Goal: Communication & Community: Answer question/provide support

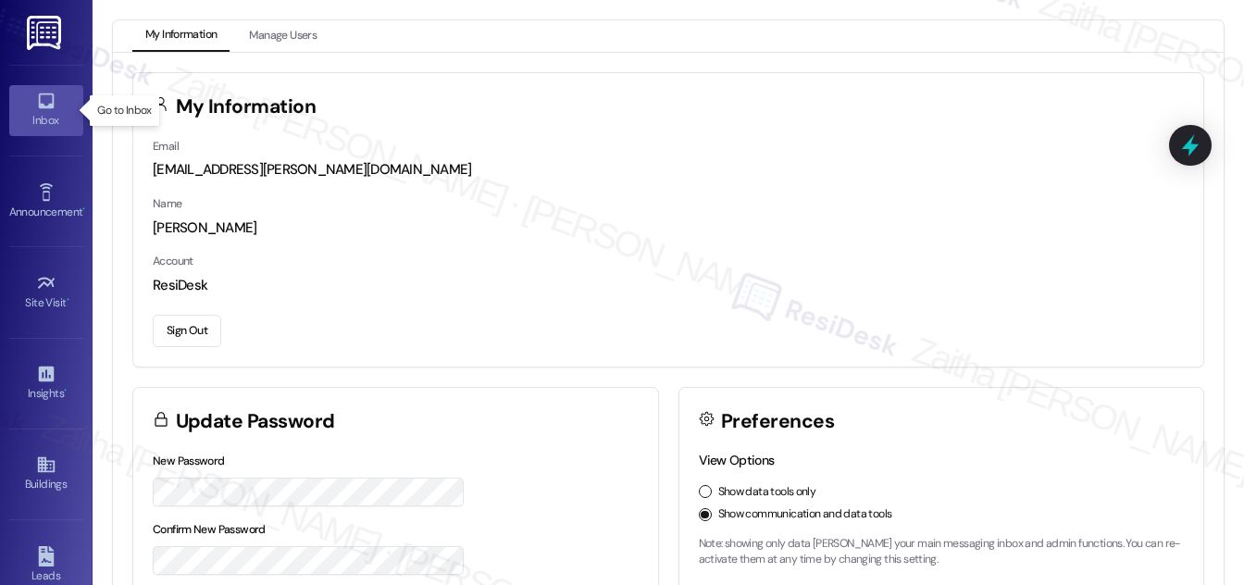
click at [59, 115] on div "Inbox" at bounding box center [46, 120] width 93 height 19
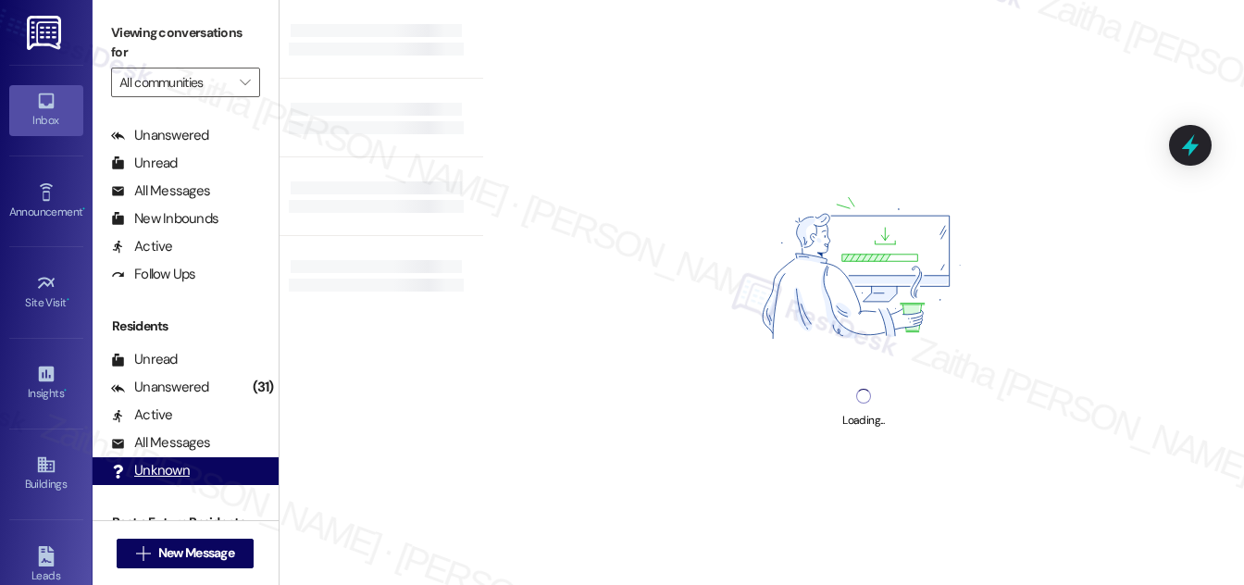
scroll to position [356, 0]
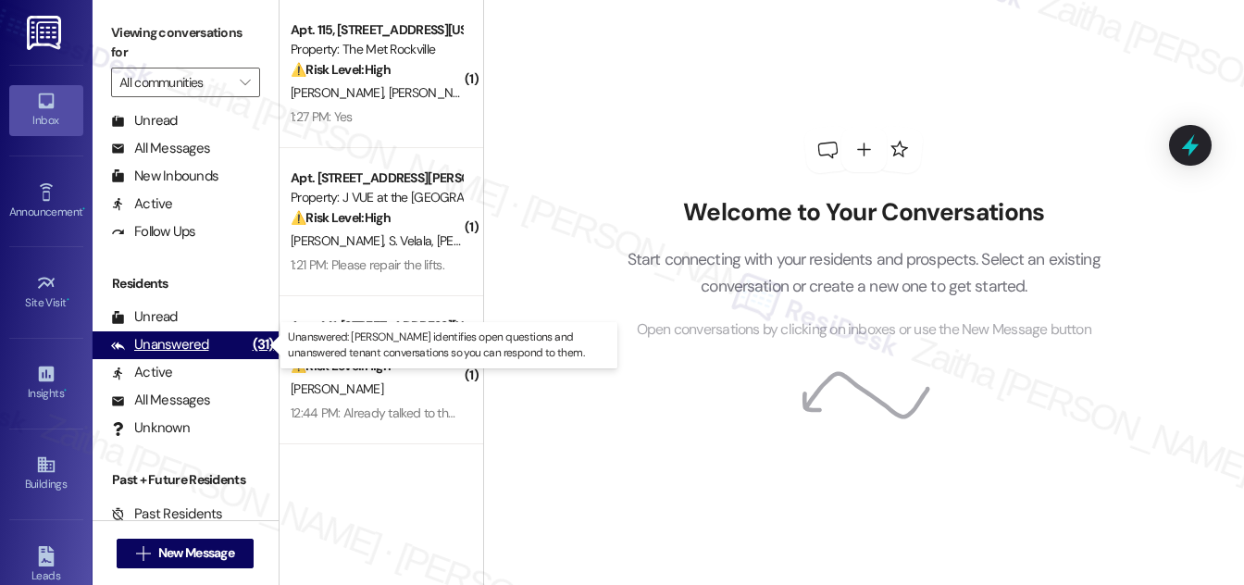
click at [169, 345] on div "Unanswered" at bounding box center [160, 344] width 98 height 19
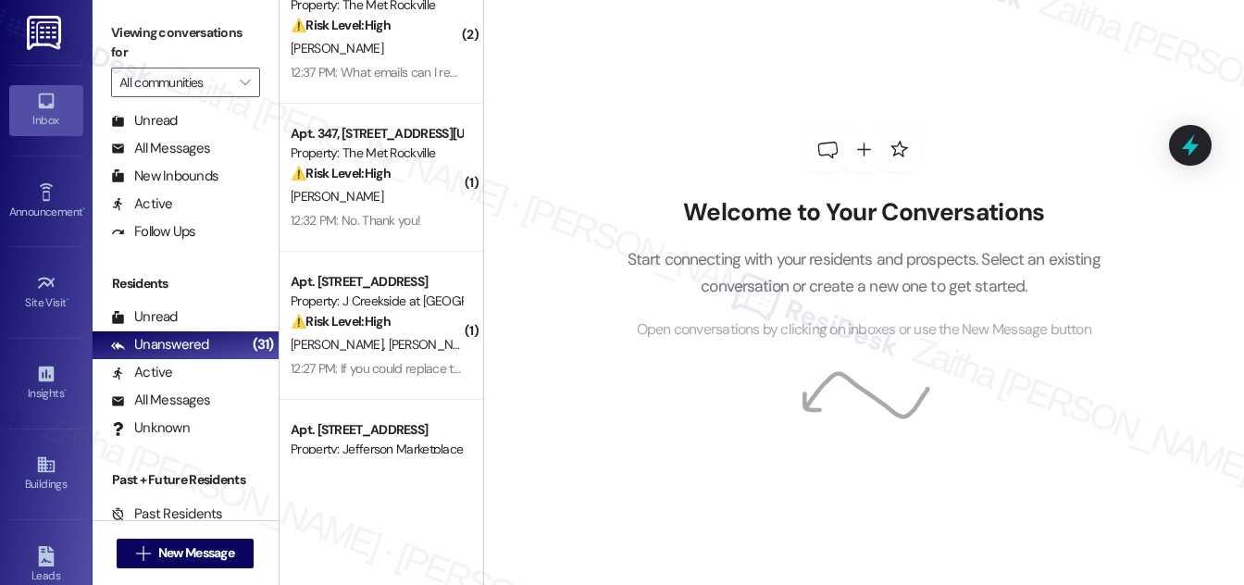
scroll to position [673, 0]
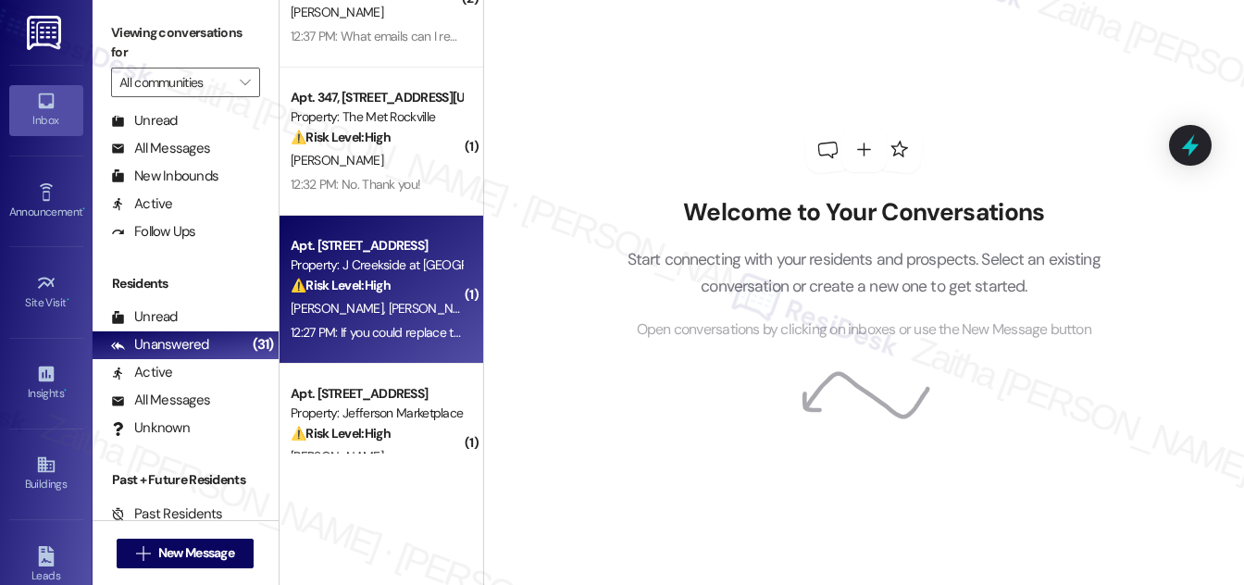
click at [427, 300] on div "[PERSON_NAME] [PERSON_NAME]" at bounding box center [376, 308] width 175 height 23
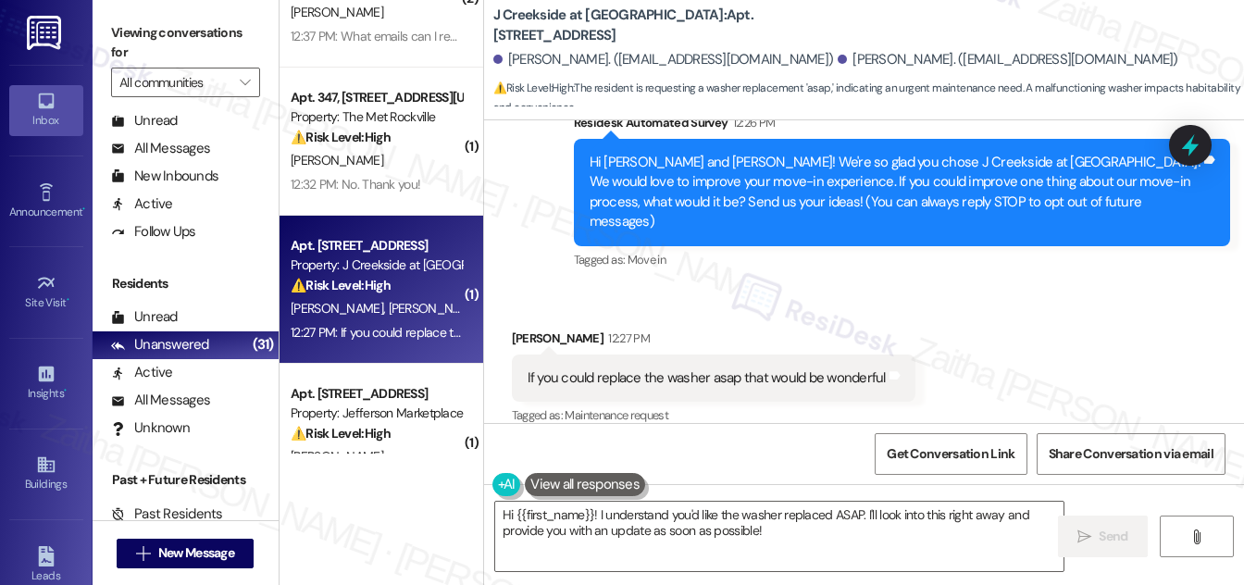
scroll to position [174, 0]
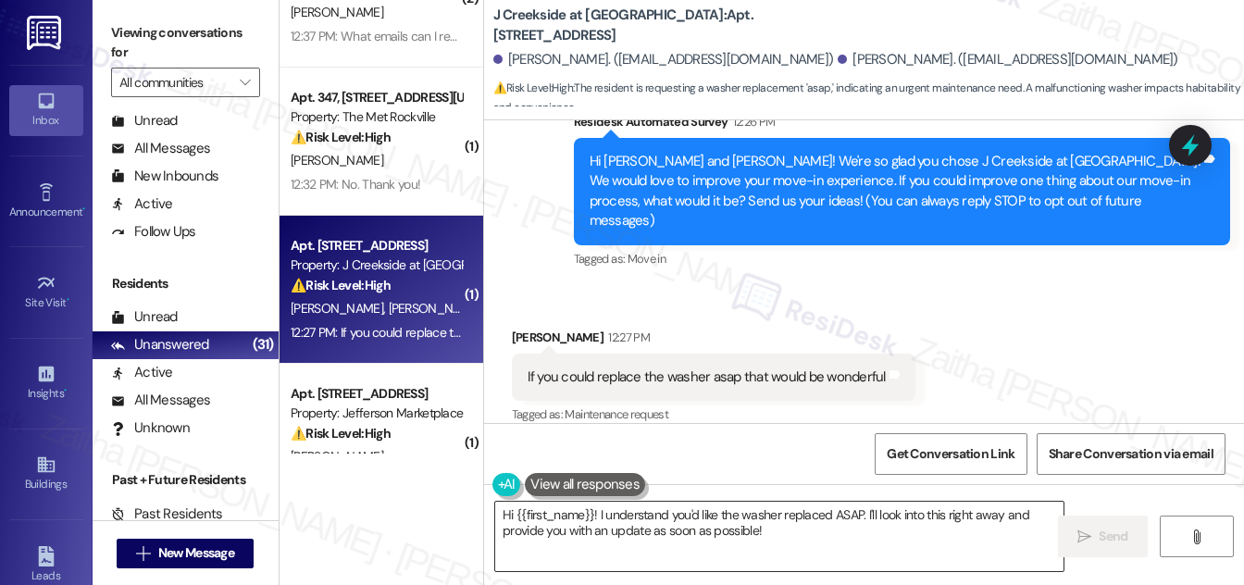
click at [507, 512] on textarea "Hi {{first_name}}! I understand you'd like the washer replaced ASAP. I'll look …" at bounding box center [779, 536] width 568 height 69
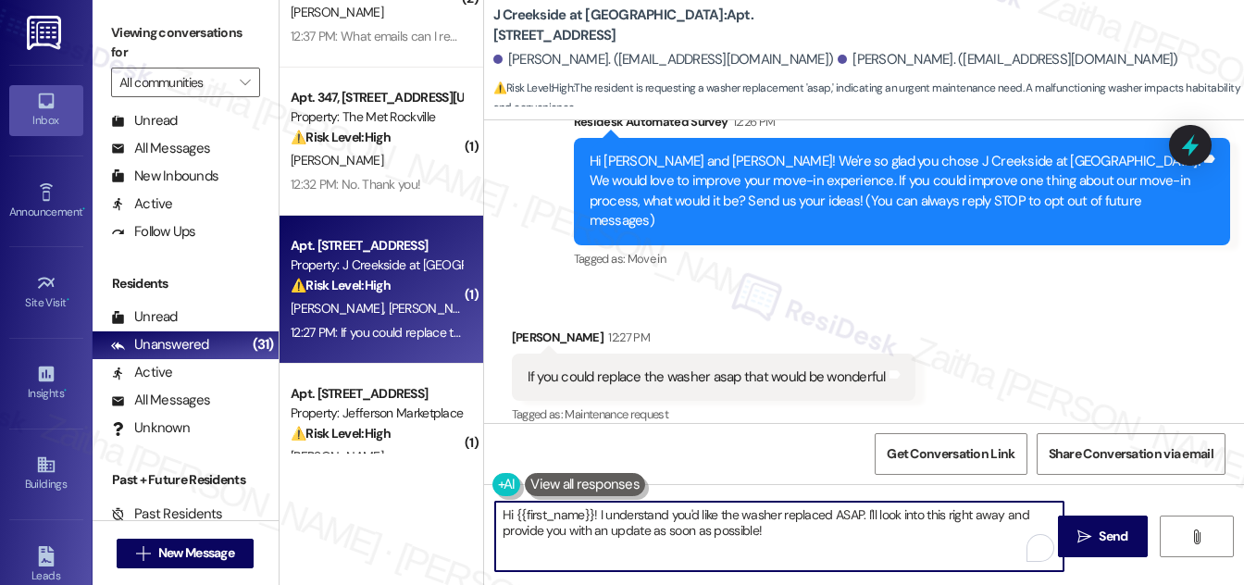
click at [506, 512] on textarea "Hi {{first_name}}! I understand you'd like the washer replaced ASAP. I'll look …" at bounding box center [779, 536] width 568 height 69
click at [506, 513] on textarea "Hi {{first_name}}! I understand you'd like the washer replaced ASAP. I'll look …" at bounding box center [779, 536] width 568 height 69
click at [506, 514] on textarea "Hi {{first_name}}! I understand you'd like the washer replaced ASAP. I'll look …" at bounding box center [779, 536] width 568 height 69
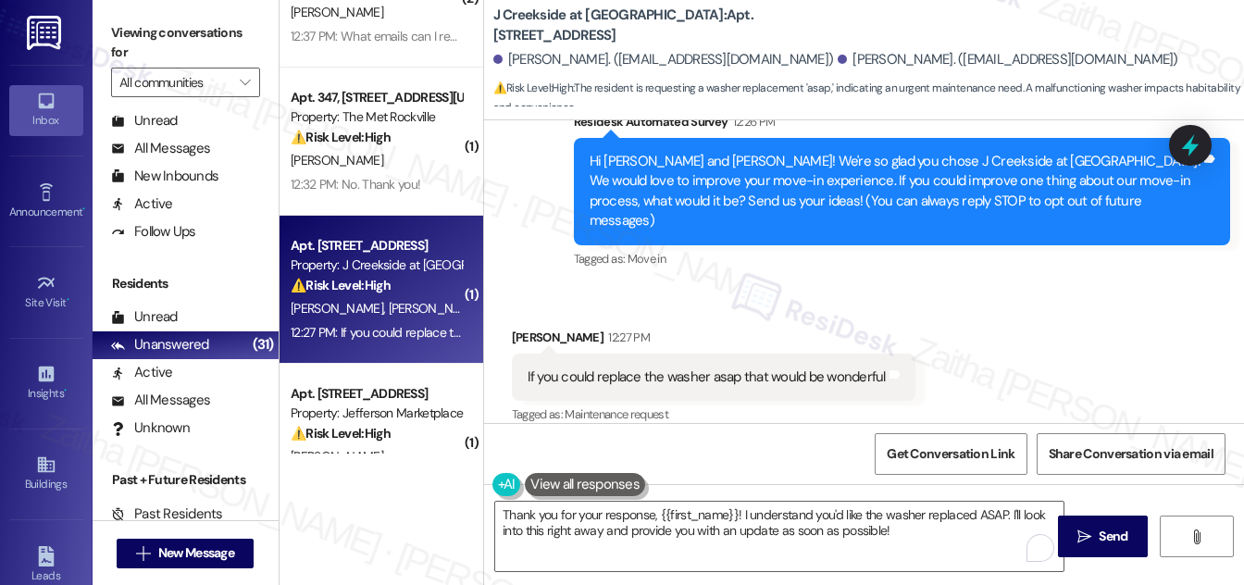
click at [1113, 317] on div "Received via SMS [PERSON_NAME] 12:27 PM If you could replace the washer asap th…" at bounding box center [864, 364] width 760 height 156
click at [525, 328] on div "[PERSON_NAME] 12:27 PM" at bounding box center [714, 341] width 404 height 26
copy div "[PERSON_NAME]"
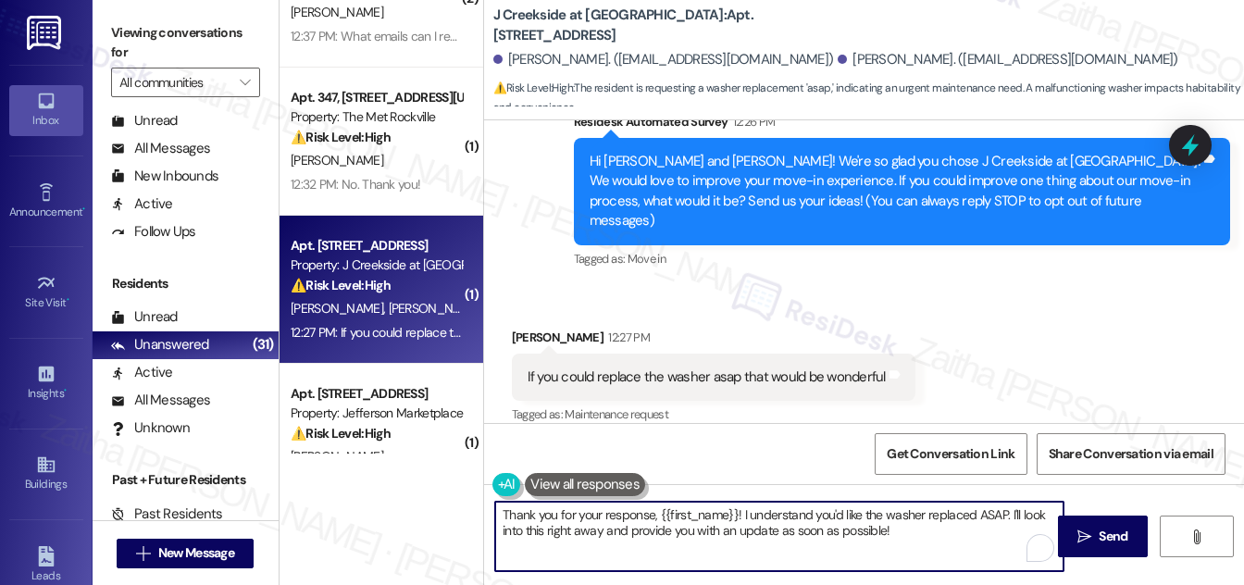
click at [720, 508] on textarea "Thank you for your response, {{first_name}}! I understand you'd like the washer…" at bounding box center [779, 536] width 568 height 69
paste textarea "[PERSON_NAME]"
click at [1026, 510] on textarea "Thank you for your response, [PERSON_NAME]! I understand you'd like the washer …" at bounding box center [779, 536] width 568 height 69
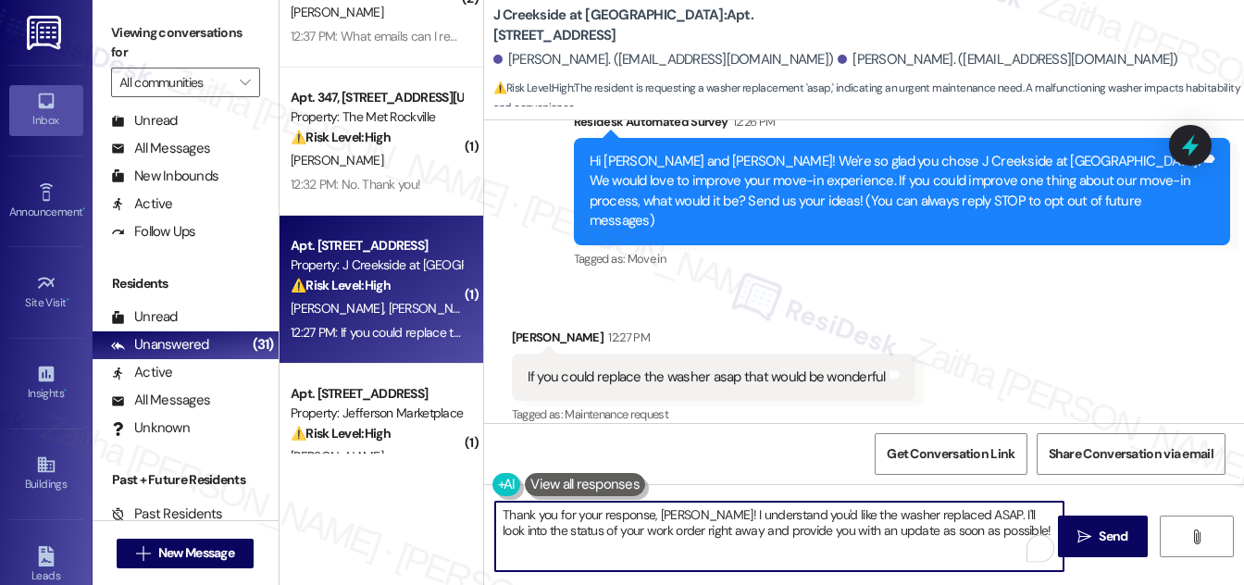
click at [693, 528] on textarea "Thank you for your response, [PERSON_NAME]! I understand you'd like the washer …" at bounding box center [779, 536] width 568 height 69
click at [873, 535] on textarea "Thank you for your response, [PERSON_NAME]! I understand you'd like the washer …" at bounding box center [779, 536] width 568 height 69
click at [893, 531] on textarea "Thank you for your response, [PERSON_NAME]! I understand you'd like the washer …" at bounding box center [779, 536] width 568 height 69
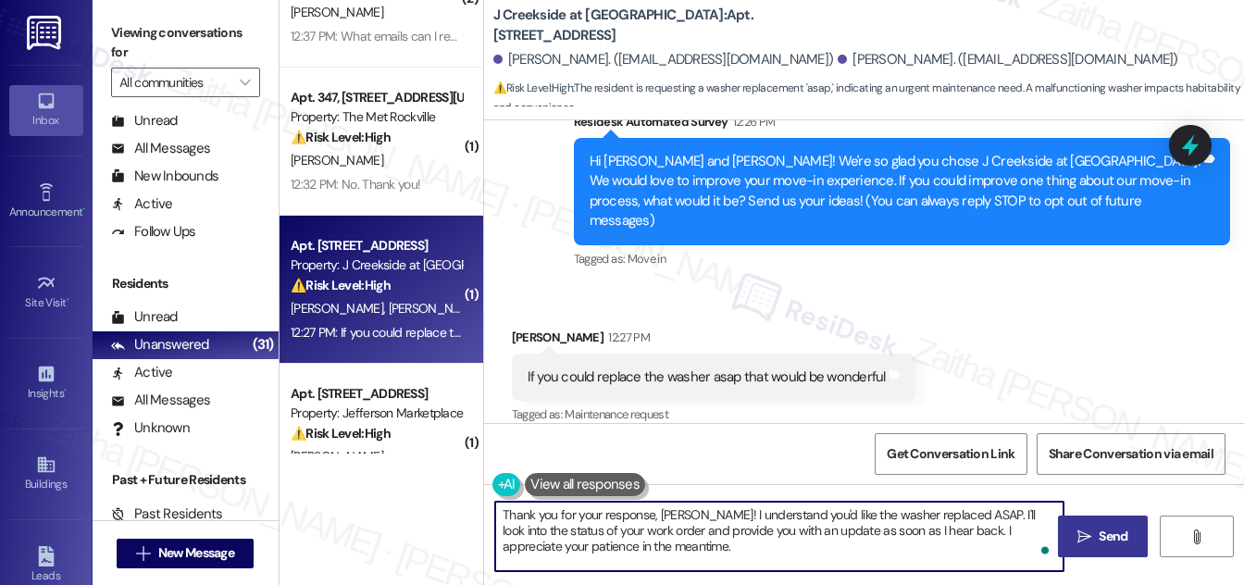
type textarea "Thank you for your response, [PERSON_NAME]! I understand you'd like the washer …"
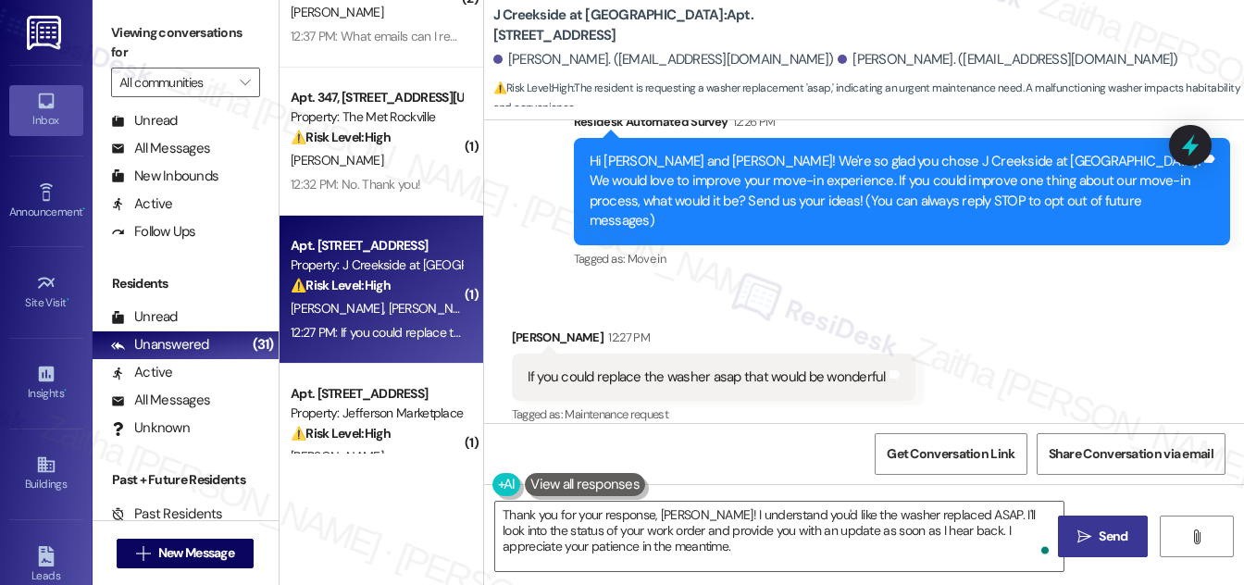
click at [1105, 528] on span "Send" at bounding box center [1113, 536] width 29 height 19
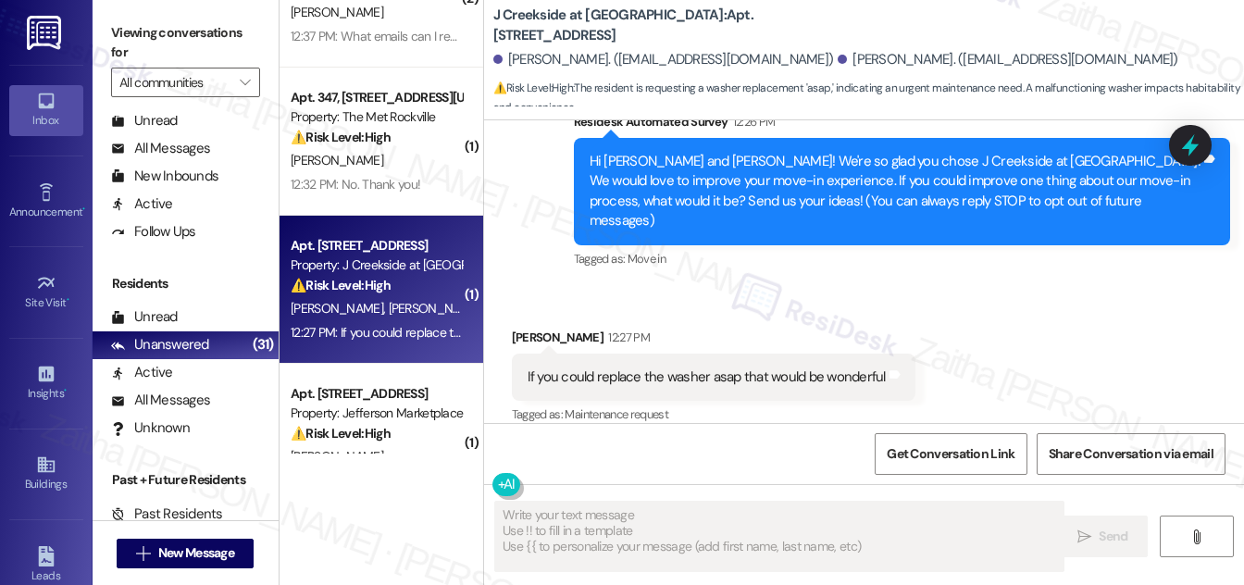
type textarea "Fetching suggested responses. Please feel free to read through the conversation…"
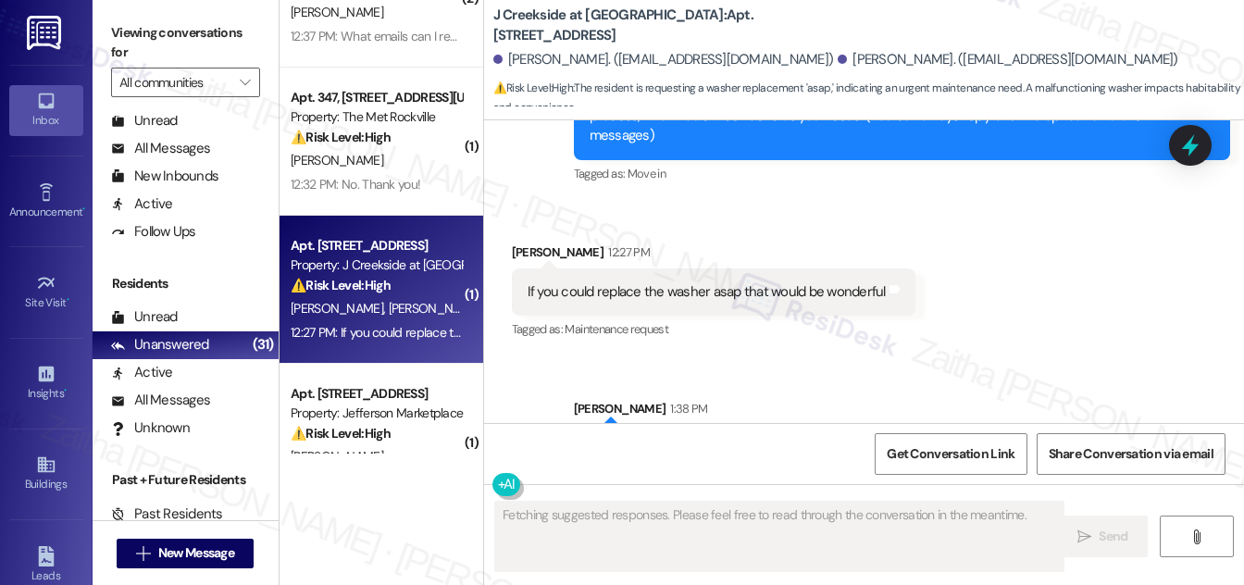
scroll to position [343, 0]
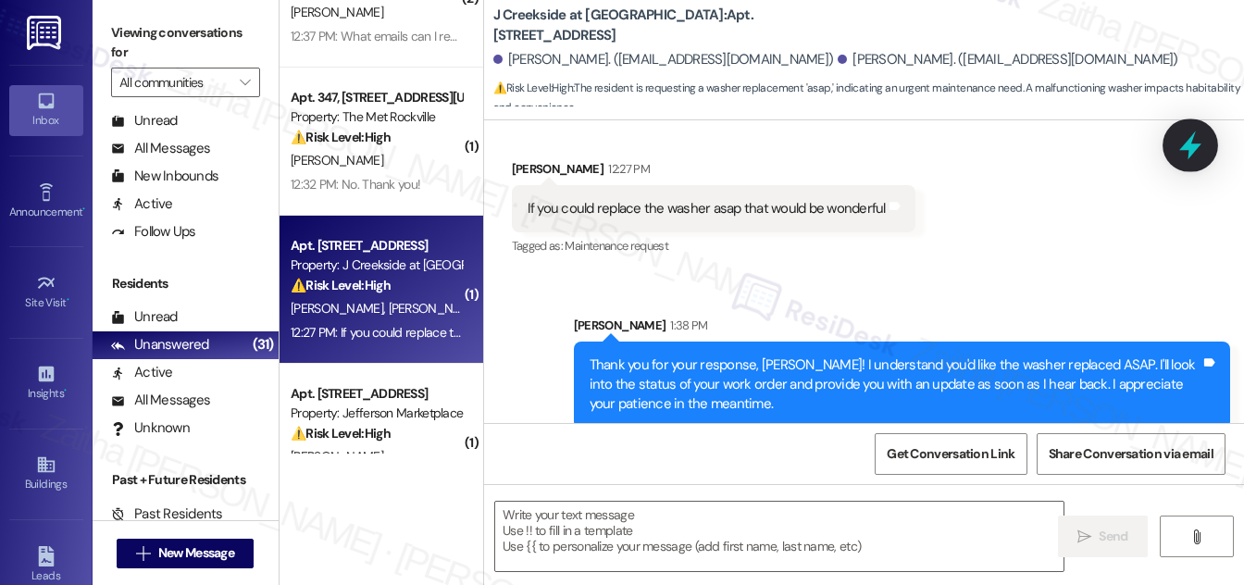
click at [1183, 155] on icon at bounding box center [1190, 145] width 31 height 31
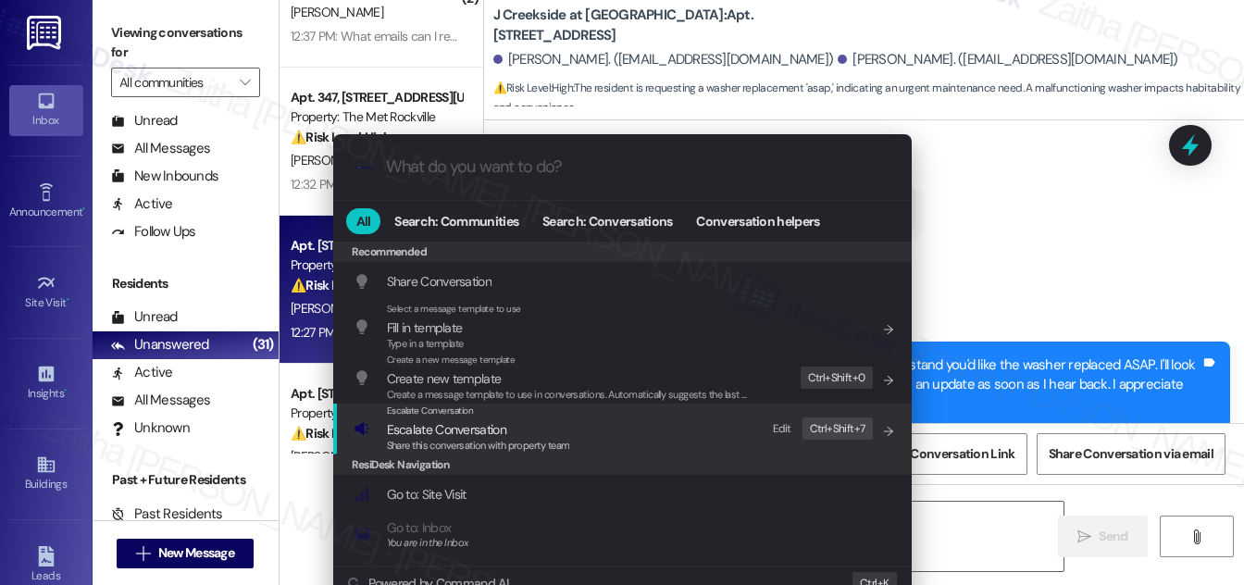
click at [483, 425] on span "Escalate Conversation" at bounding box center [446, 429] width 119 height 17
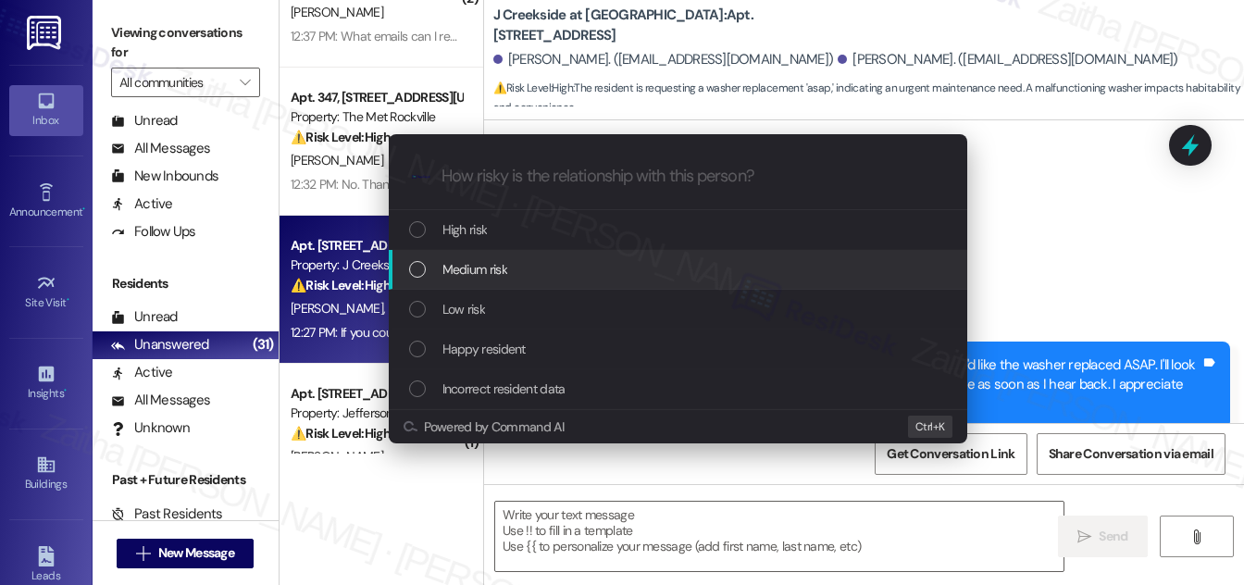
click at [523, 267] on div "Medium risk" at bounding box center [680, 269] width 542 height 20
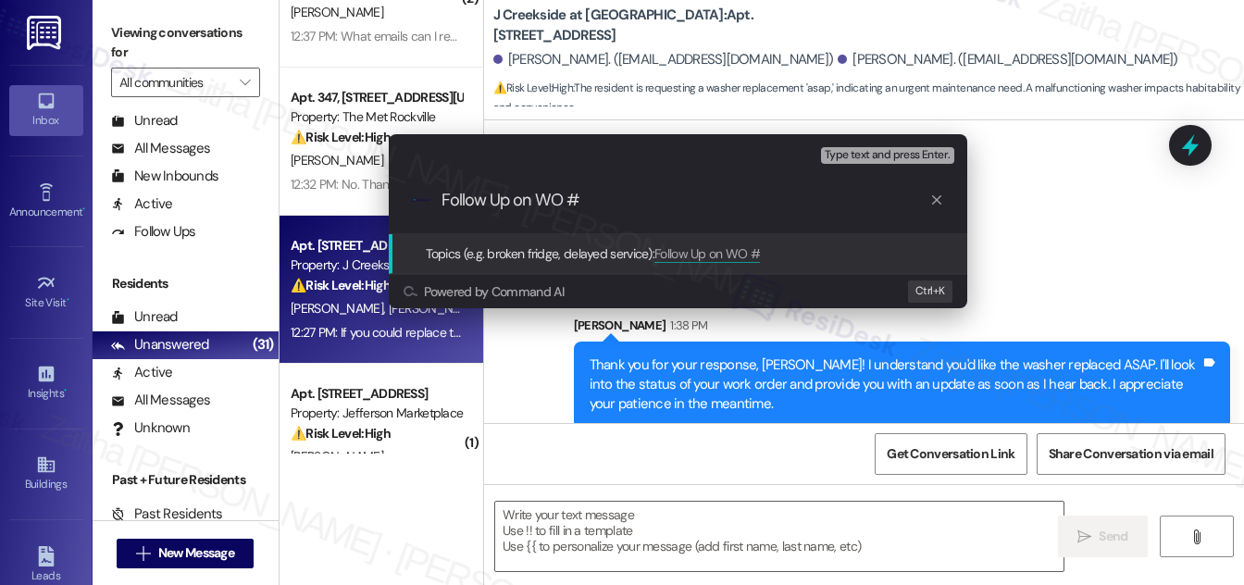
paste input "9537-"
type input "Follow Up on WO # 9537-1 -Washer issue"
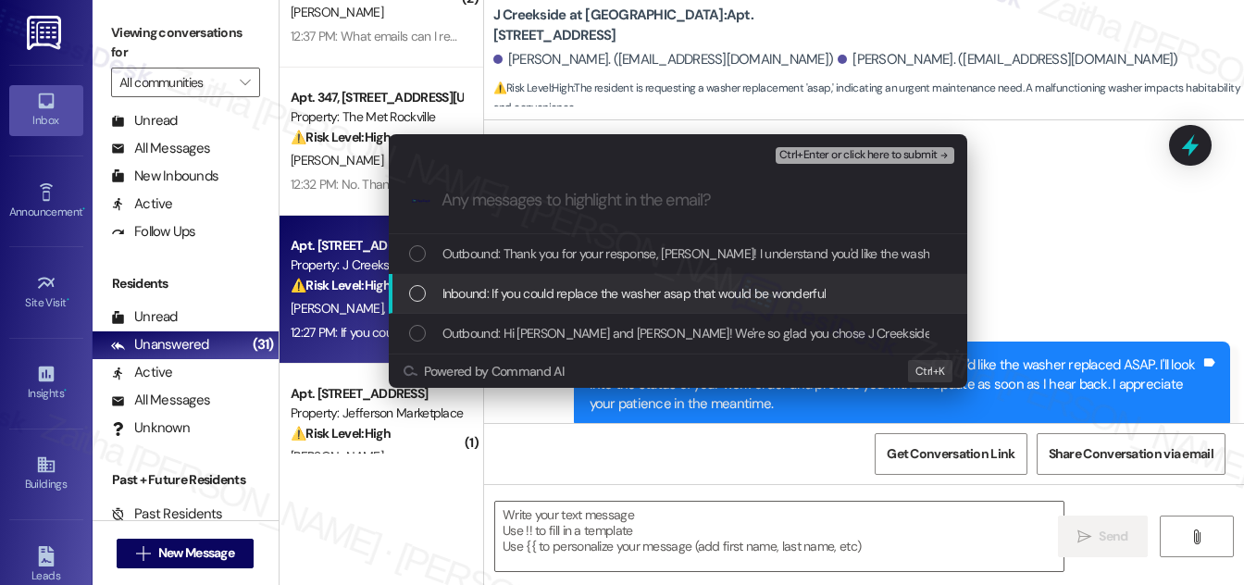
click at [412, 293] on div "List of options" at bounding box center [417, 293] width 17 height 17
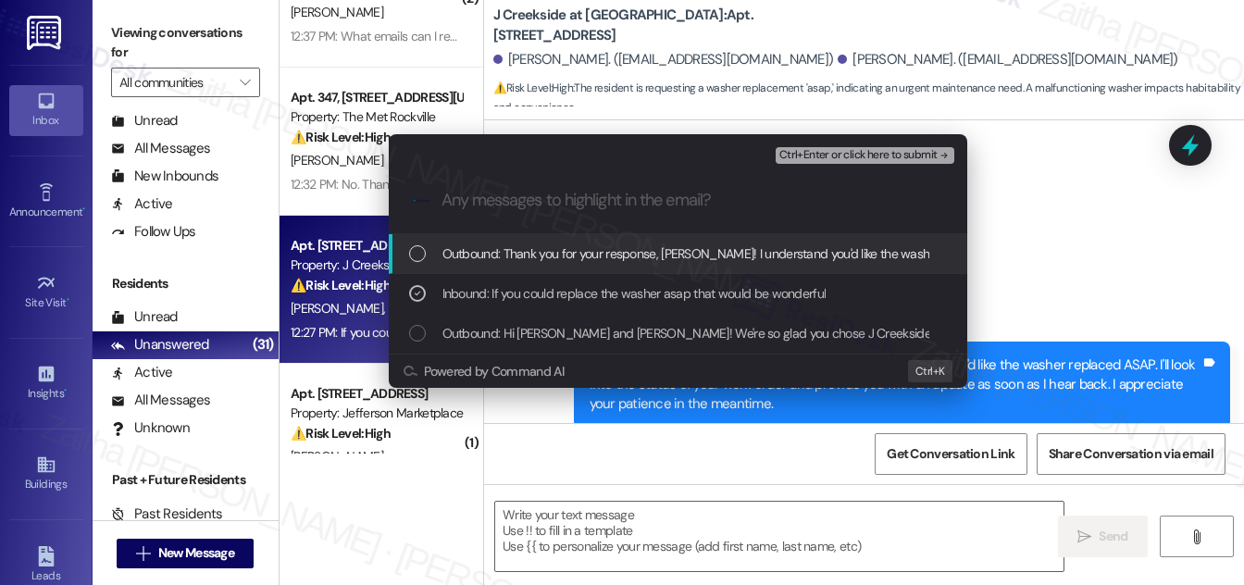
click at [837, 159] on span "Ctrl+Enter or click here to submit" at bounding box center [859, 155] width 158 height 13
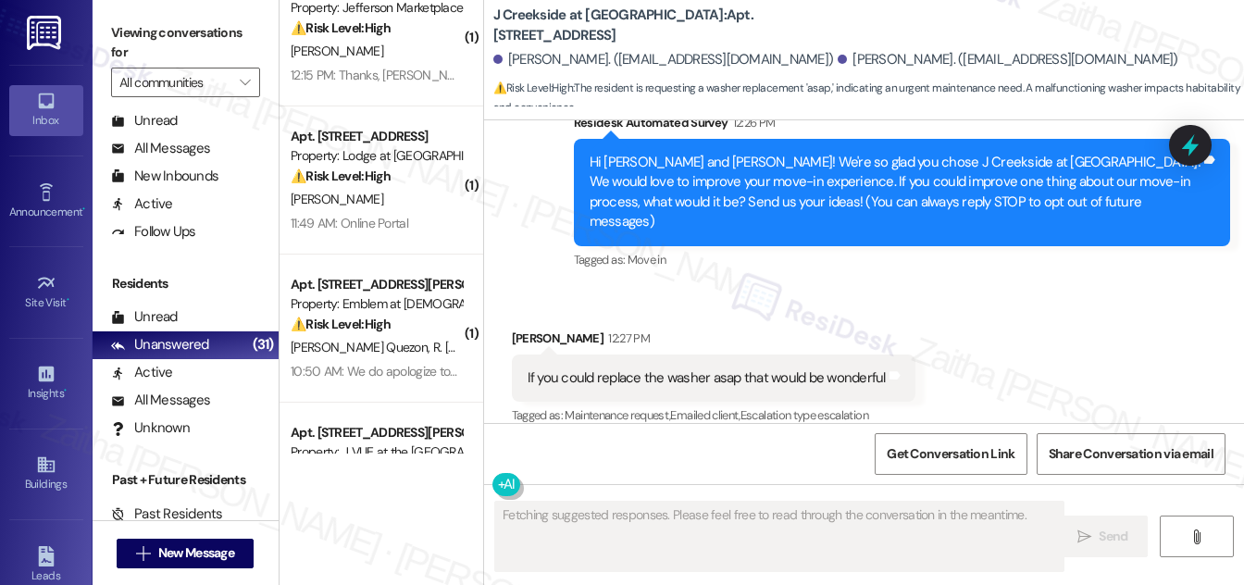
scroll to position [1178, 0]
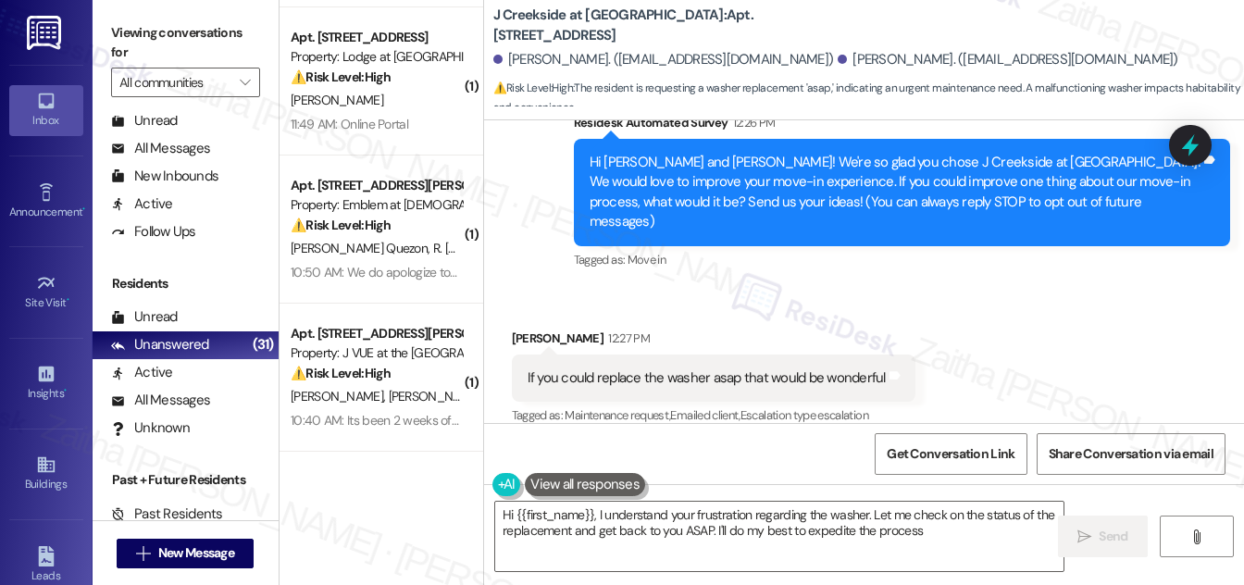
type textarea "Hi {{first_name}}, I understand your frustration regarding the washer. Let me c…"
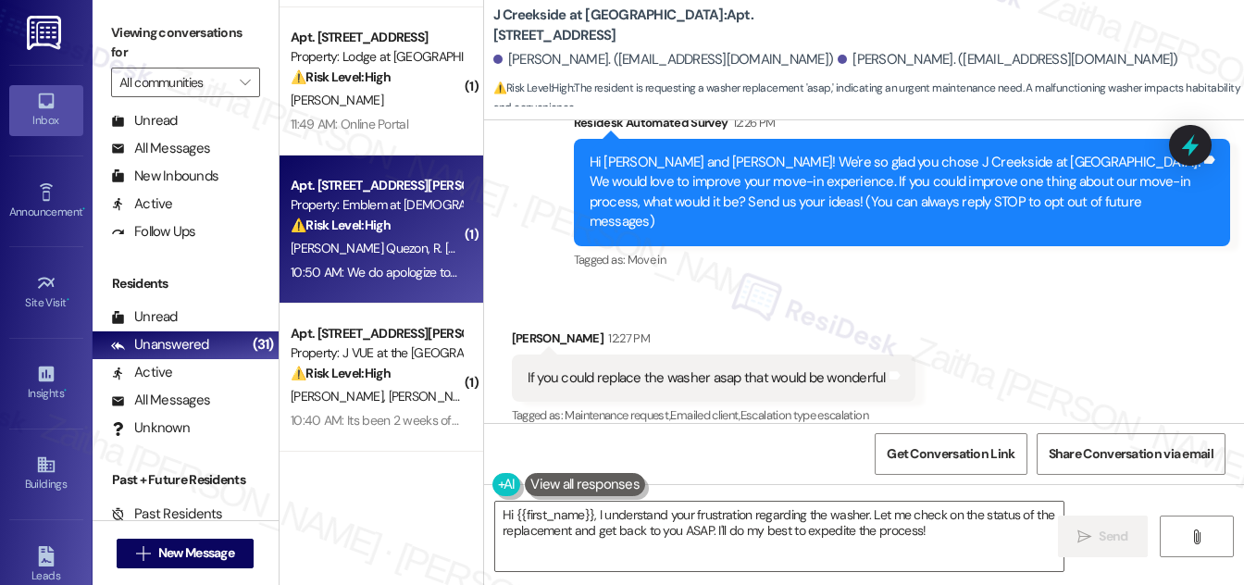
click at [414, 245] on div "[PERSON_NAME][GEOGRAPHIC_DATA]" at bounding box center [376, 248] width 175 height 23
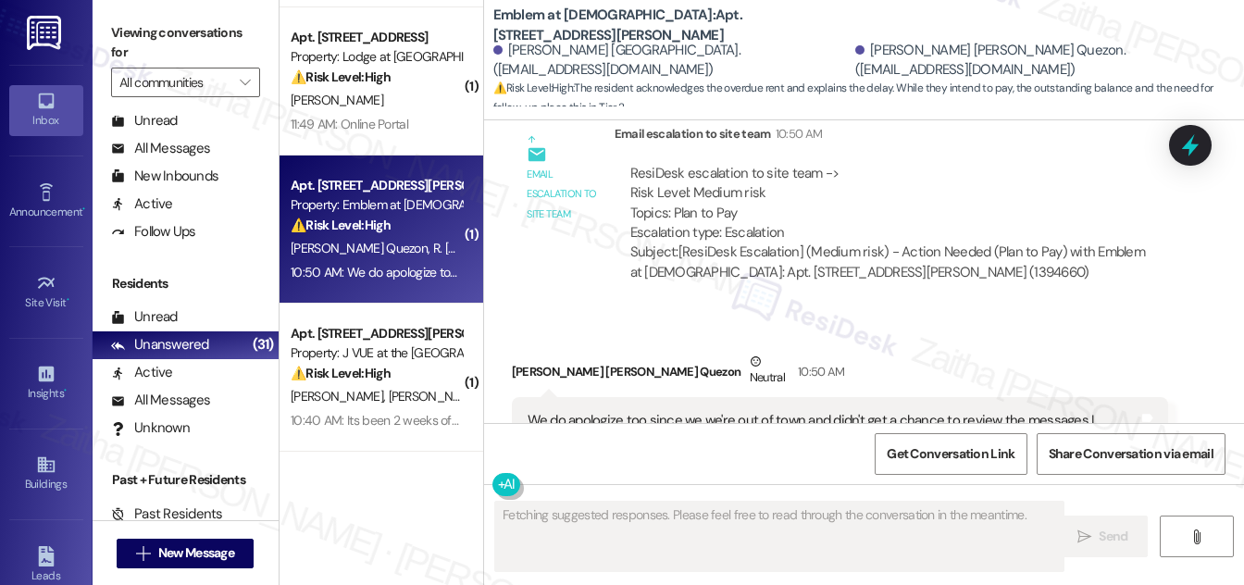
scroll to position [2654, 0]
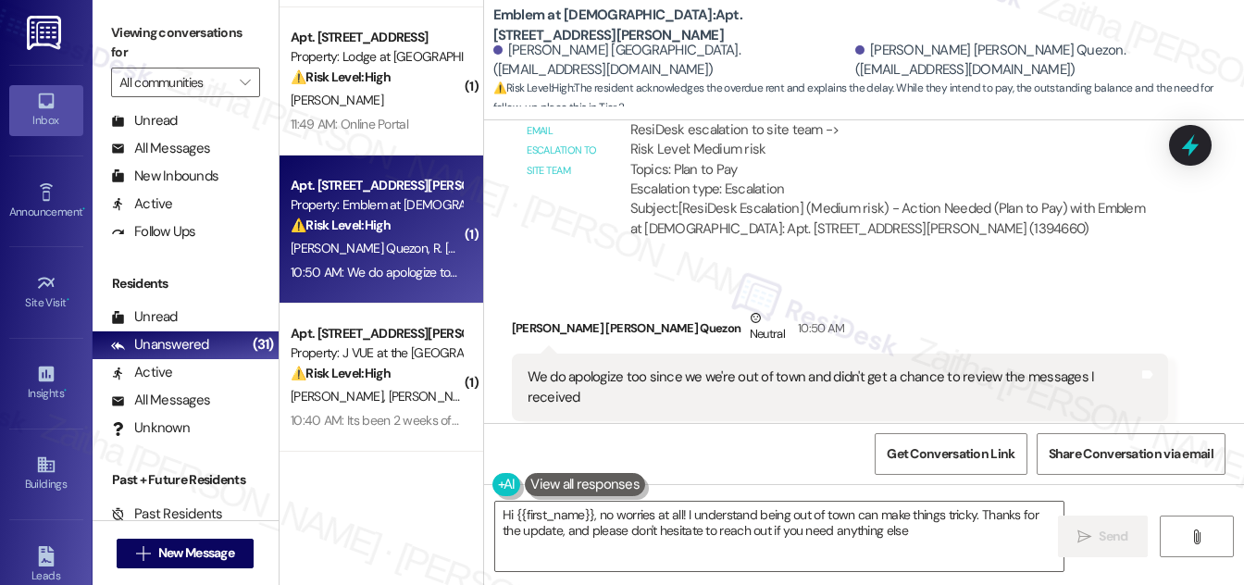
type textarea "Hi {{first_name}}, no worries at all! I understand being out of town can make t…"
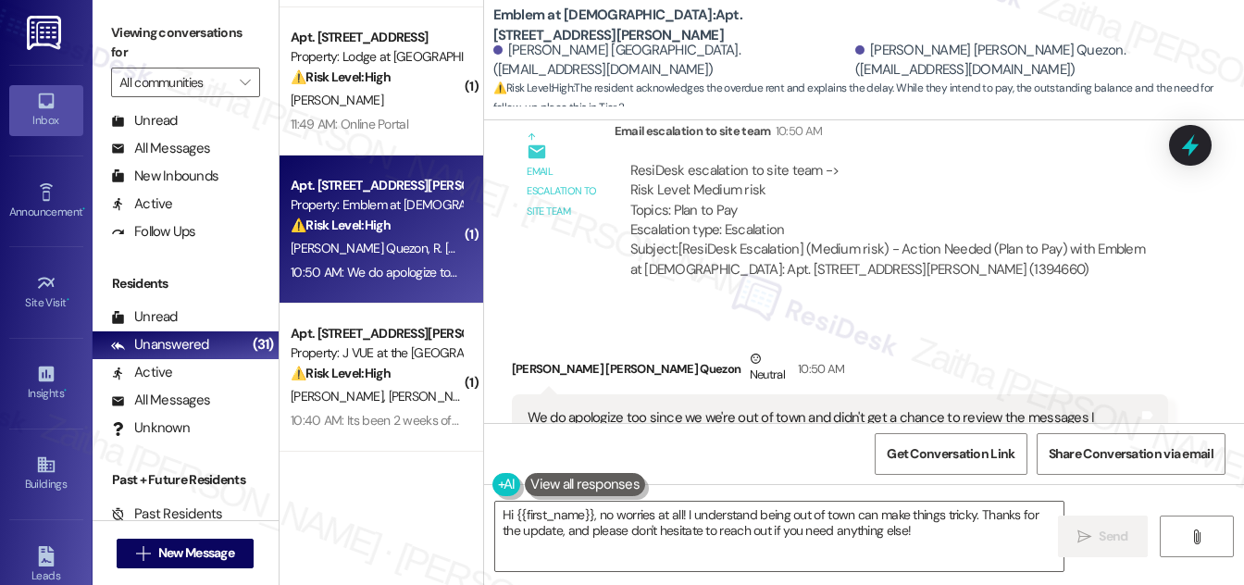
scroll to position [2655, 0]
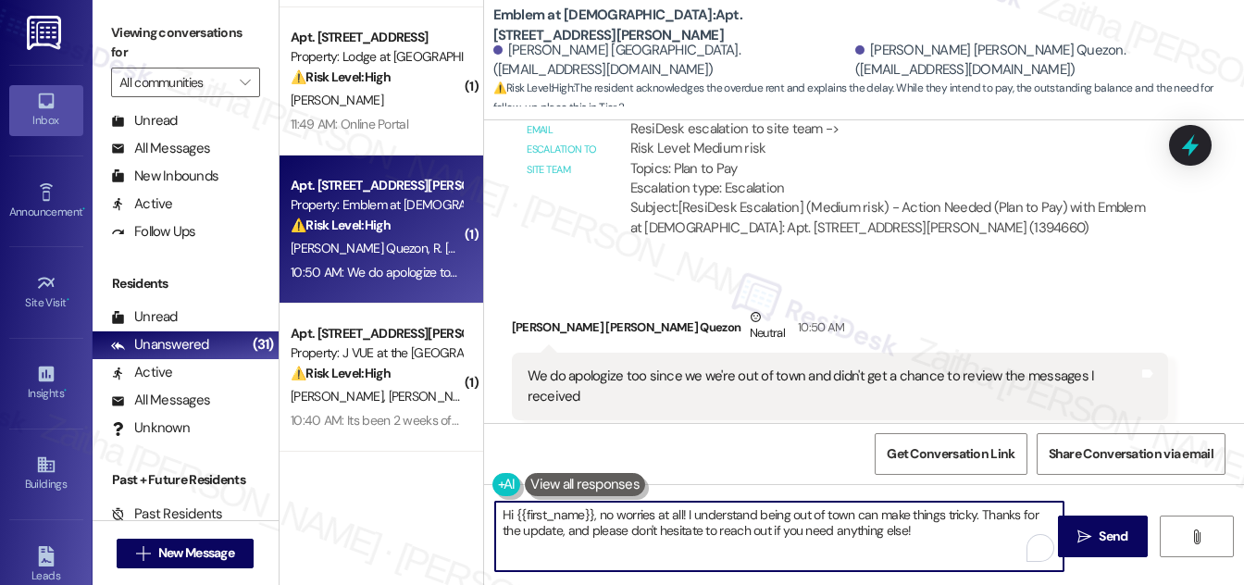
drag, startPoint x: 682, startPoint y: 512, endPoint x: 499, endPoint y: 509, distance: 183.3
click at [499, 509] on textarea "Hi {{first_name}}, no worries at all! I understand being out of town can make t…" at bounding box center [779, 536] width 568 height 69
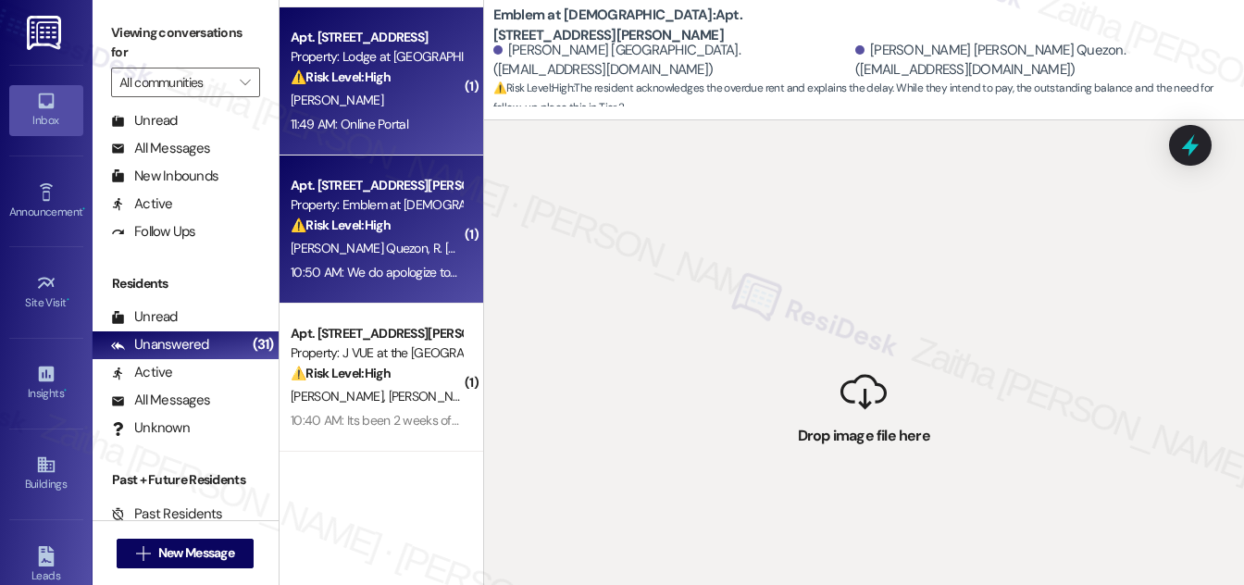
click at [419, 91] on div "[PERSON_NAME]" at bounding box center [376, 100] width 175 height 23
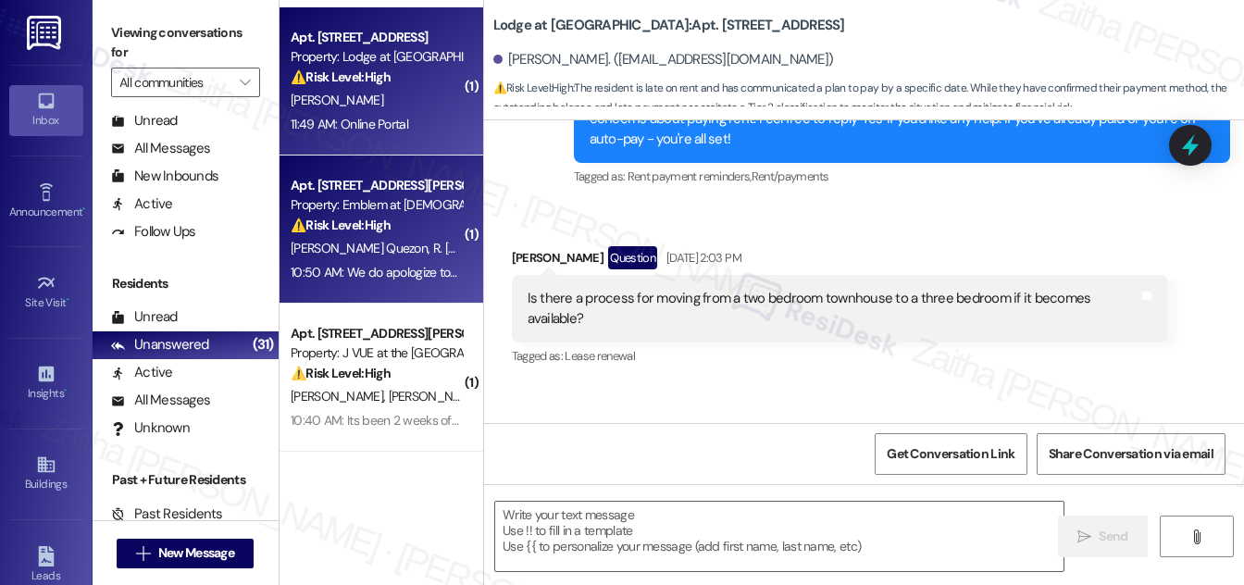
type textarea "Fetching suggested responses. Please feel free to read through the conversation…"
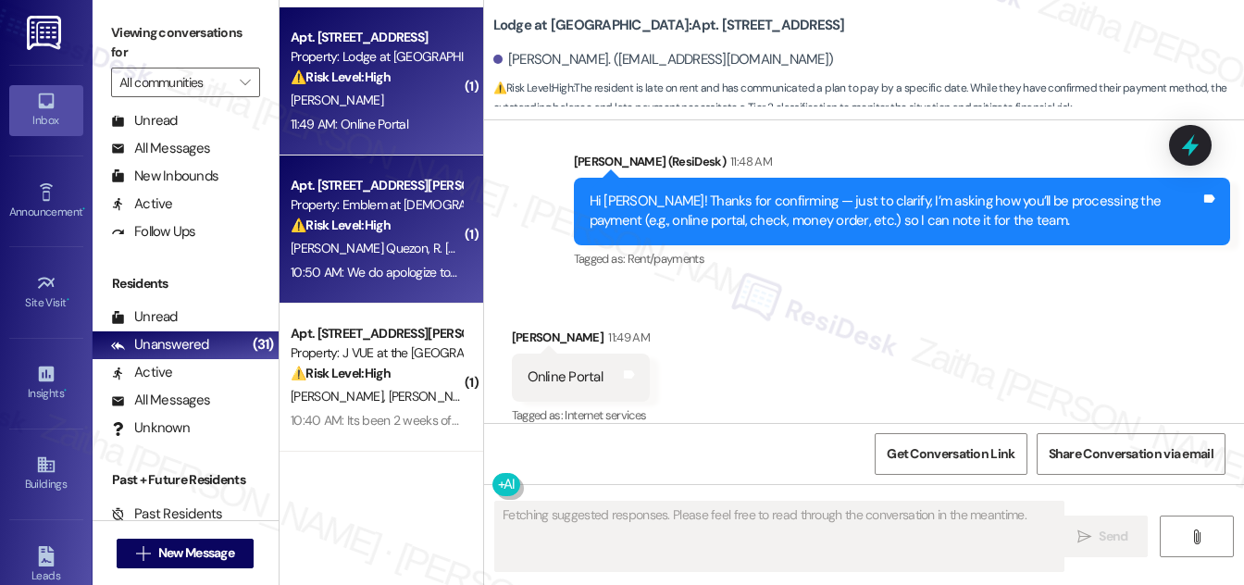
click at [422, 255] on div "[PERSON_NAME][GEOGRAPHIC_DATA]" at bounding box center [376, 248] width 175 height 23
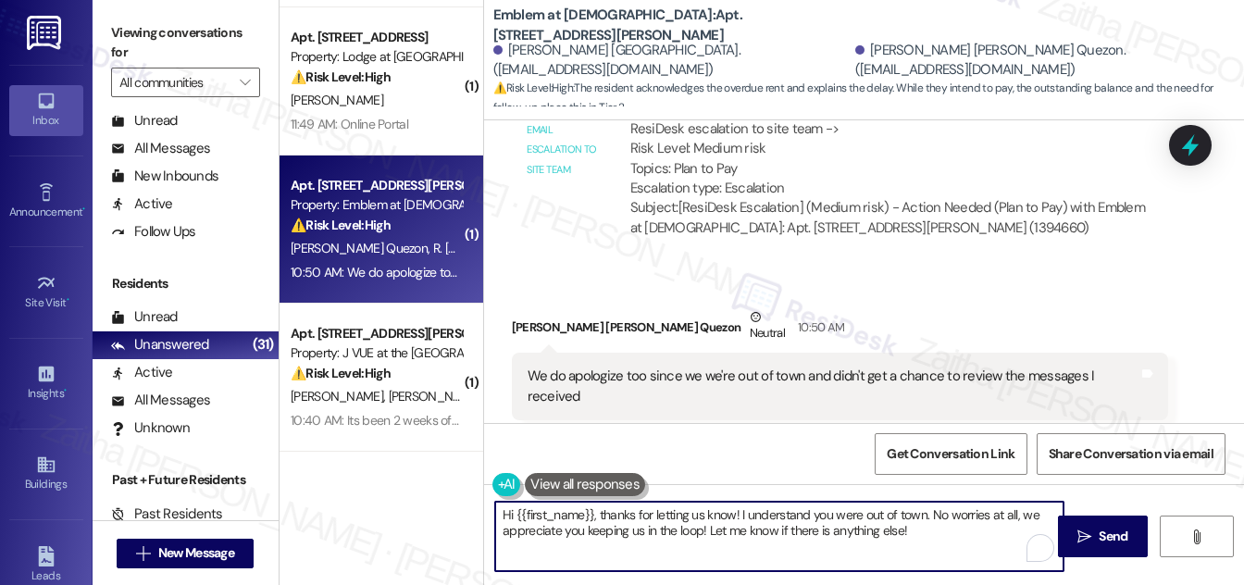
drag, startPoint x: 927, startPoint y: 515, endPoint x: 497, endPoint y: 514, distance: 429.6
click at [497, 514] on textarea "Hi {{first_name}}, thanks for letting us know! I understand you were out of tow…" at bounding box center [779, 536] width 568 height 69
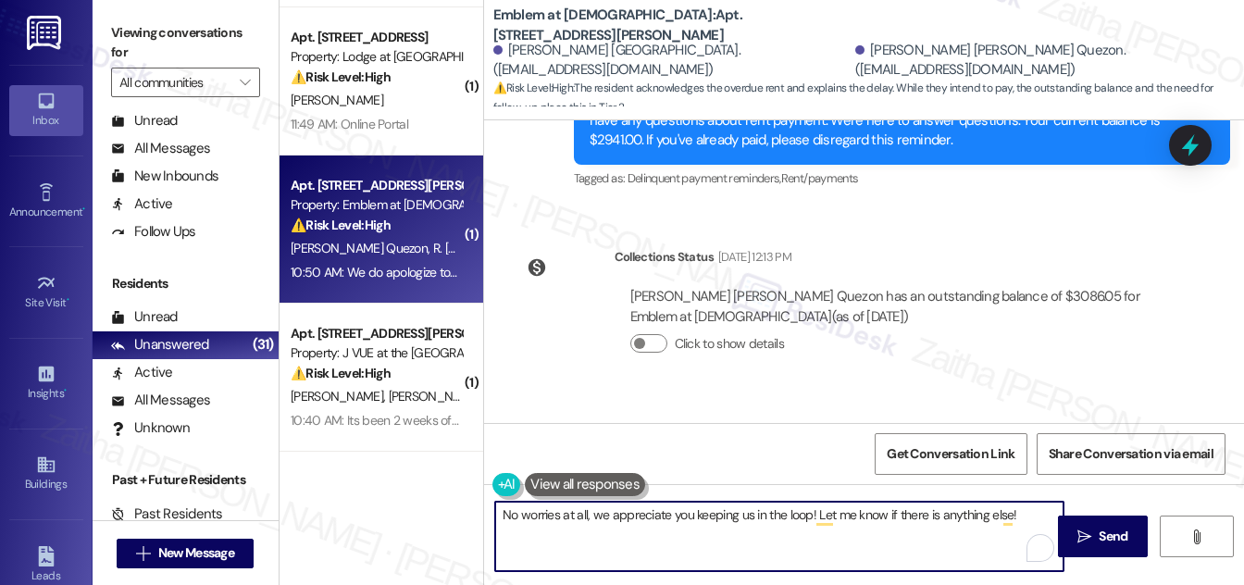
scroll to position [1898, 0]
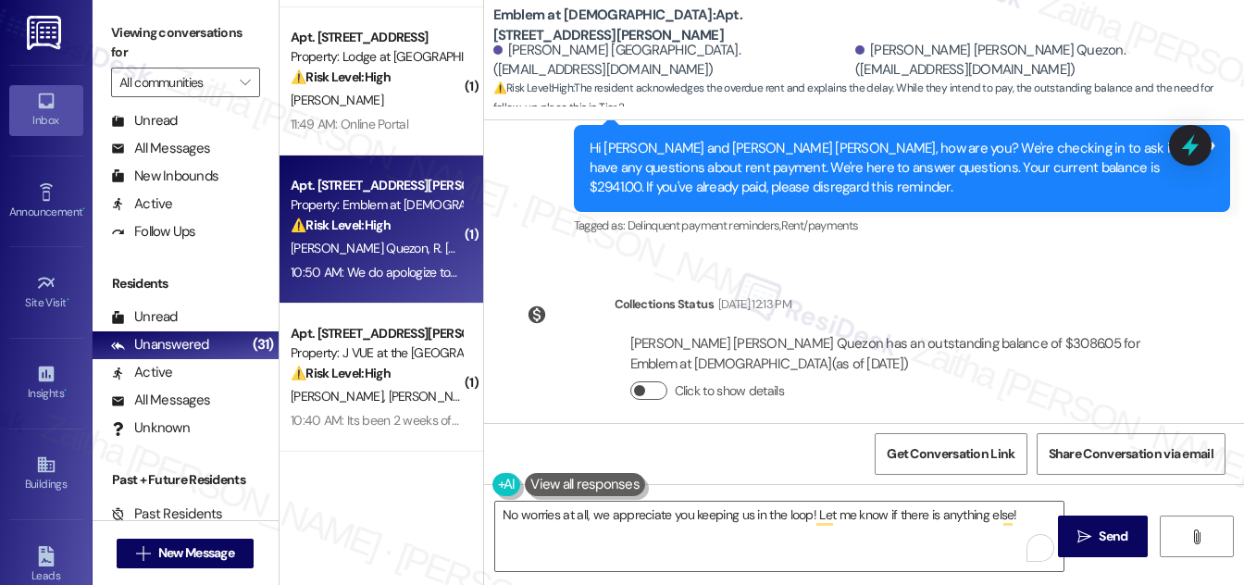
click at [654, 381] on button "Click to show details" at bounding box center [648, 390] width 37 height 19
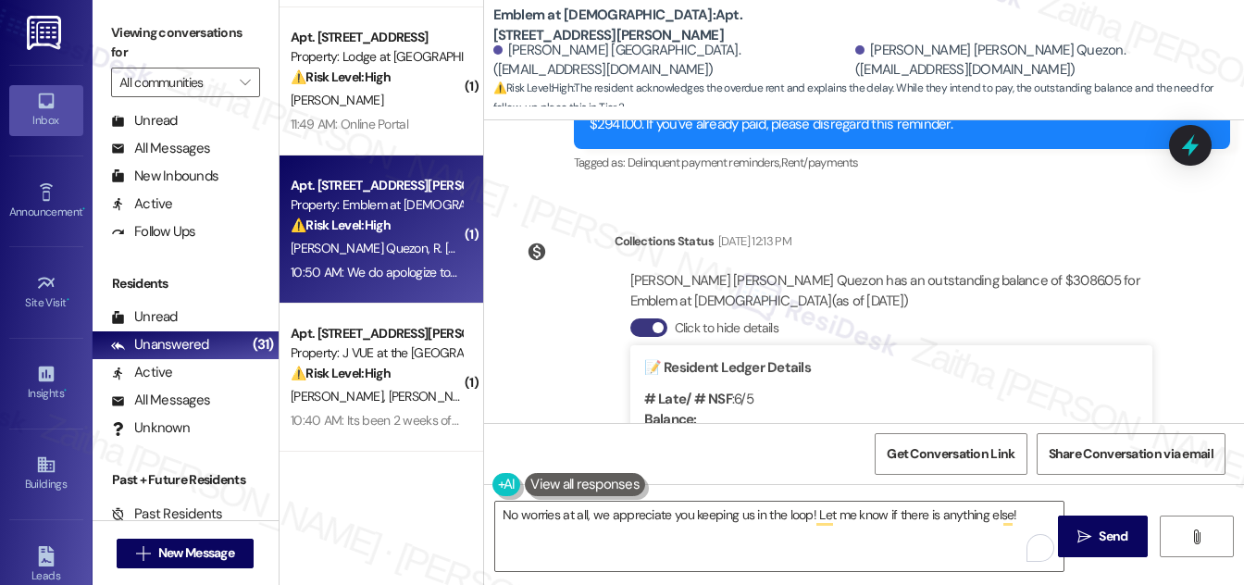
scroll to position [2066, 0]
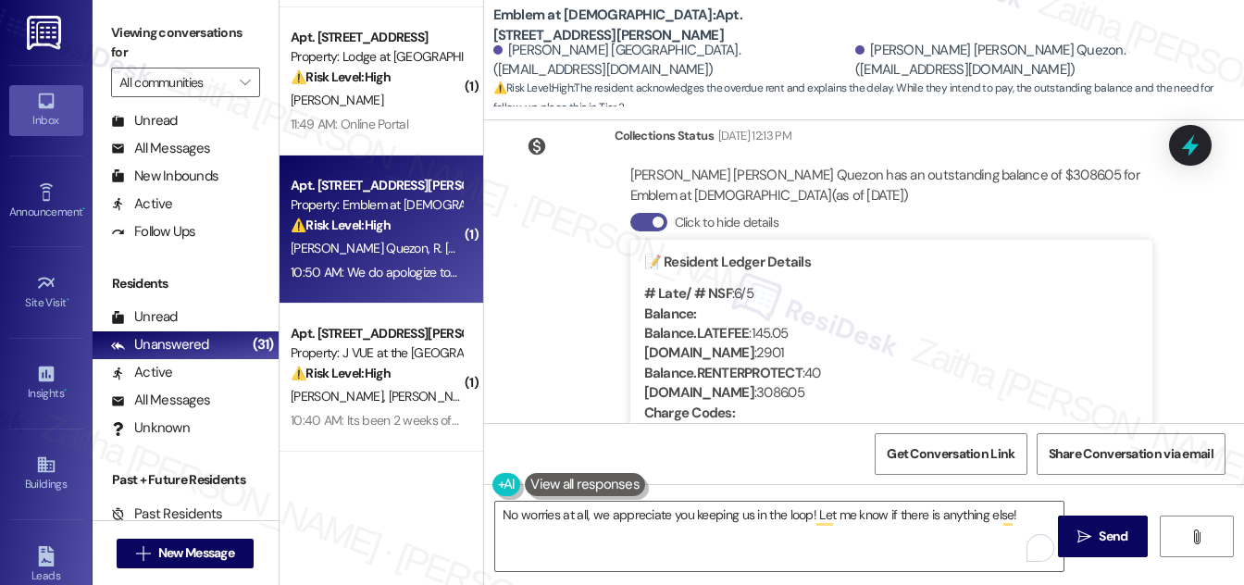
click at [641, 213] on button "Click to hide details" at bounding box center [648, 222] width 37 height 19
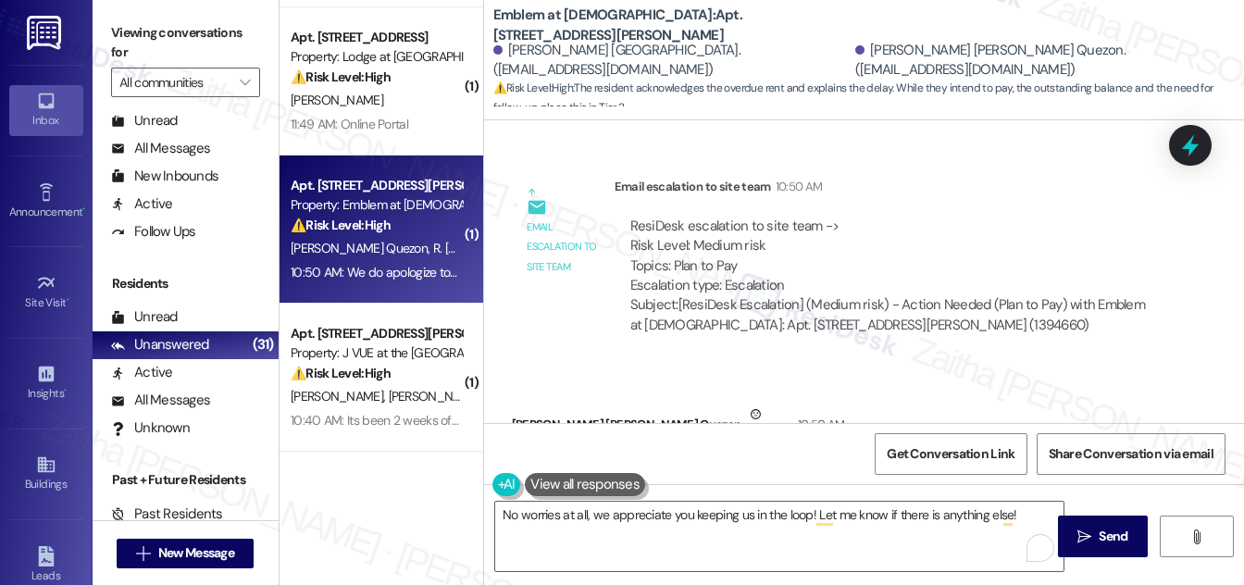
scroll to position [2655, 0]
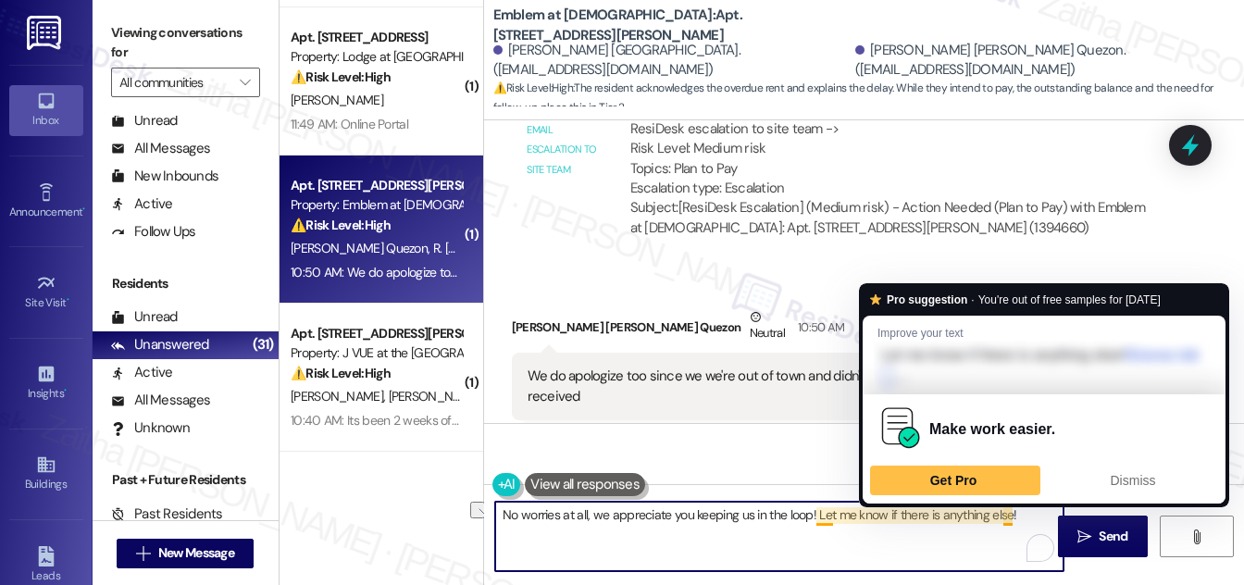
drag, startPoint x: 816, startPoint y: 511, endPoint x: 1010, endPoint y: 516, distance: 194.5
click at [1014, 517] on textarea "No worries at all, we appreciate you keeping us in the loop! Let me know if the…" at bounding box center [779, 536] width 568 height 69
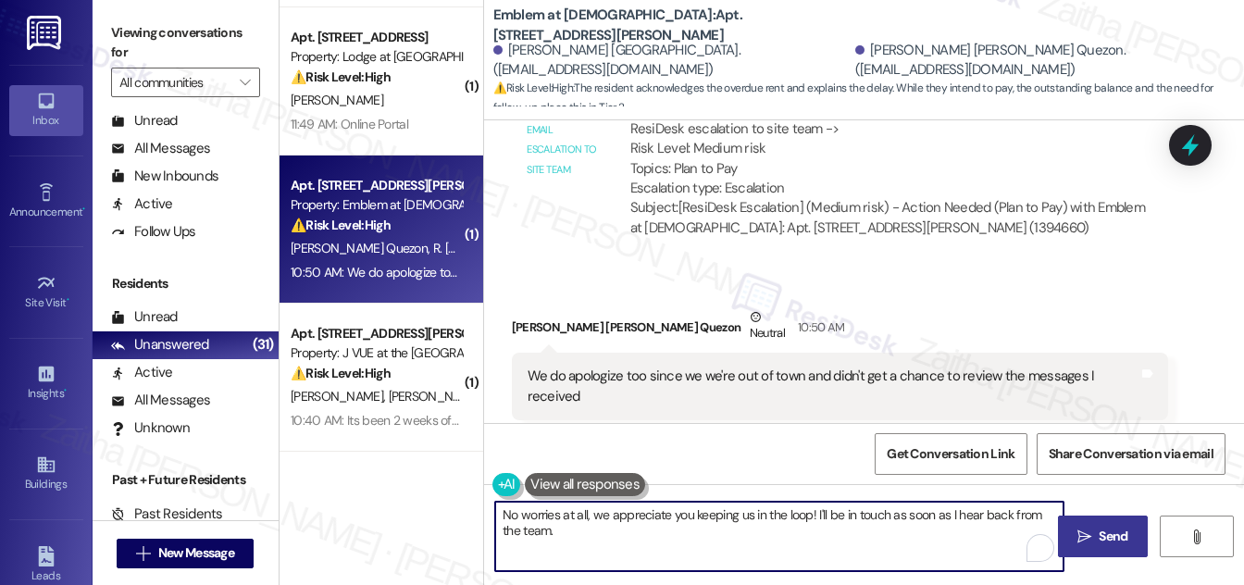
type textarea "No worries at all, we appreciate you keeping us in the loop! I'll be in touch a…"
drag, startPoint x: 1088, startPoint y: 533, endPoint x: 1031, endPoint y: 493, distance: 69.6
click at [1088, 533] on icon "" at bounding box center [1085, 537] width 14 height 15
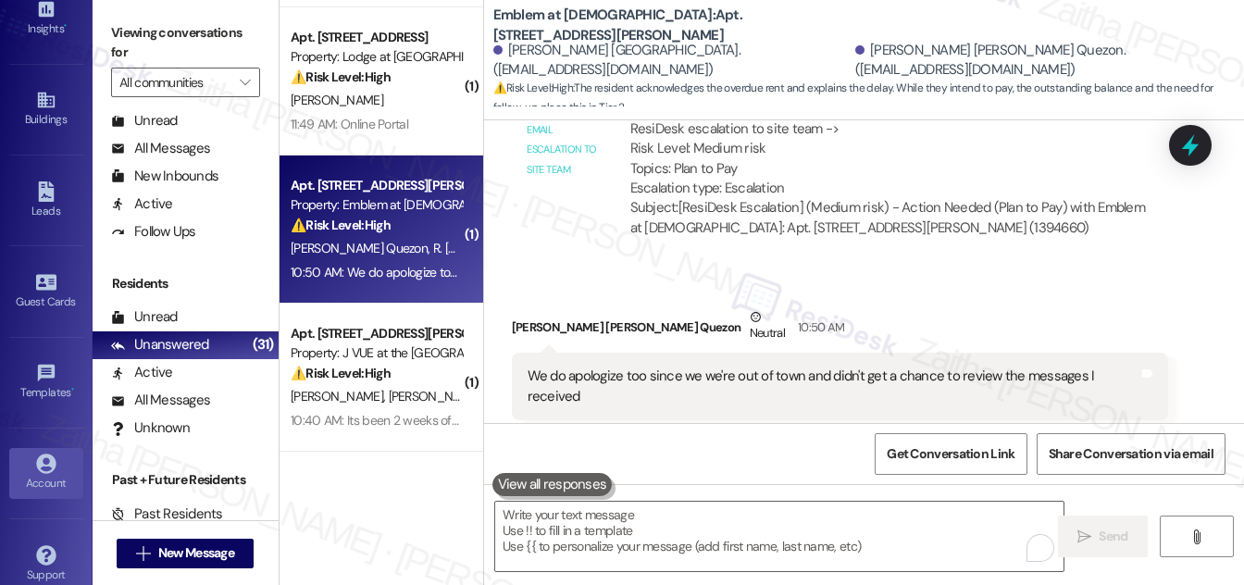
scroll to position [381, 0]
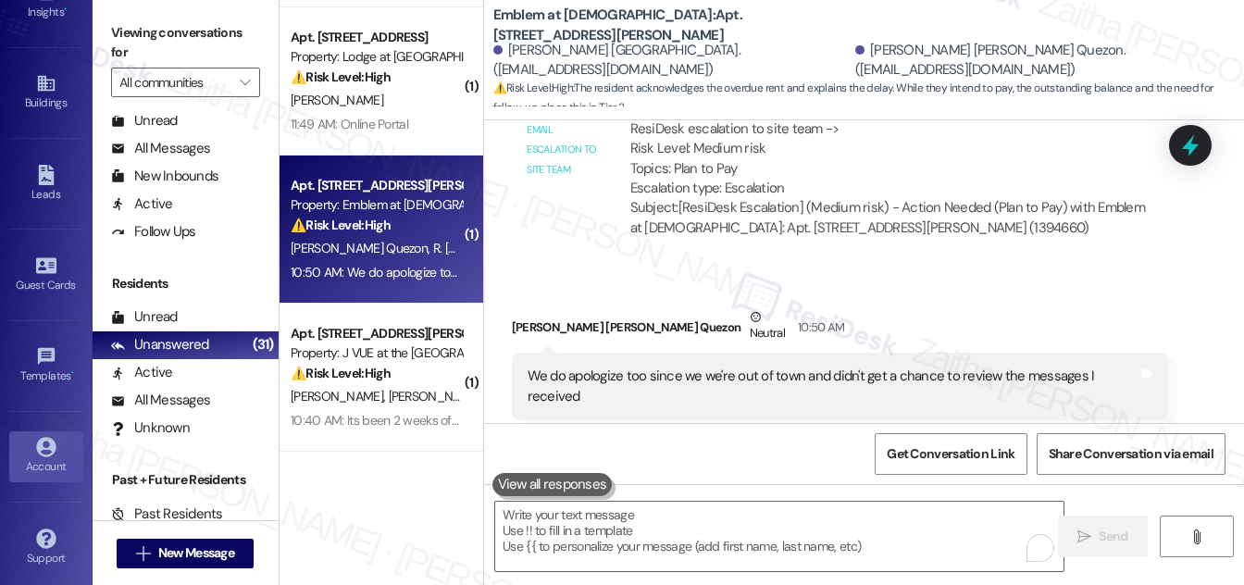
click at [47, 461] on div "Account" at bounding box center [46, 466] width 93 height 19
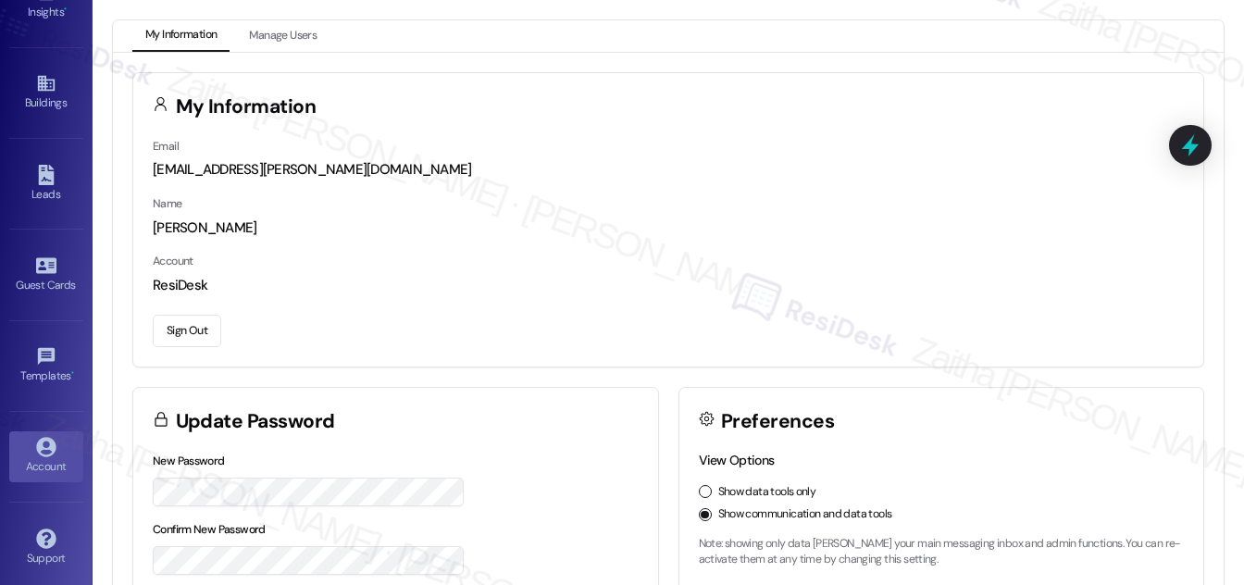
click at [193, 338] on button "Sign Out" at bounding box center [187, 331] width 69 height 32
